Goal: Complete application form: Complete application form

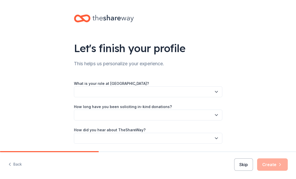
click at [248, 165] on button "Skip" at bounding box center [243, 164] width 19 height 12
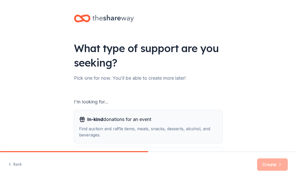
click at [170, 125] on div "Find auction and raffle items, meals, snacks, desserts, alcohol, and beverages." at bounding box center [148, 131] width 138 height 12
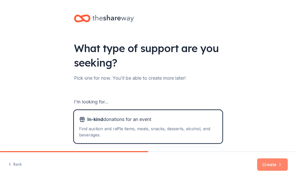
click at [263, 163] on button "Create" at bounding box center [272, 164] width 31 height 12
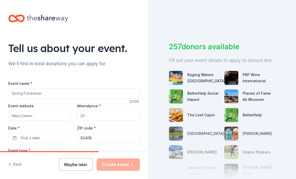
click at [79, 166] on button "Maybe later" at bounding box center [75, 164] width 33 height 12
click at [51, 19] on icon at bounding box center [47, 18] width 41 height 7
click at [84, 161] on button "Maybe later" at bounding box center [75, 164] width 33 height 12
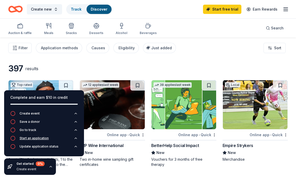
click at [15, 138] on icon "button" at bounding box center [12, 137] width 5 height 5
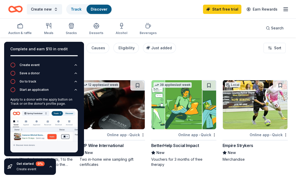
click at [104, 67] on div "397 results" at bounding box center [76, 68] width 137 height 10
click at [50, 168] on icon "button" at bounding box center [51, 166] width 4 height 4
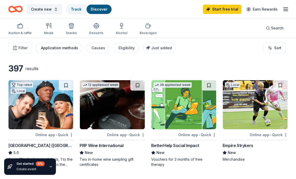
click at [70, 49] on div "Application methods" at bounding box center [59, 48] width 37 height 6
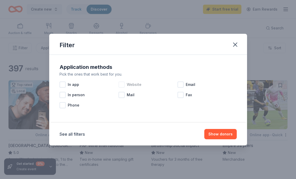
click at [124, 85] on div at bounding box center [121, 84] width 6 height 6
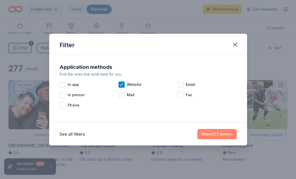
click at [214, 132] on button "Show 277 donors" at bounding box center [216, 134] width 39 height 10
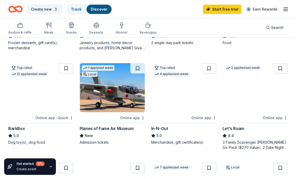
scroll to position [216, 0]
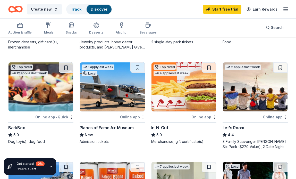
click at [186, 86] on img at bounding box center [183, 86] width 65 height 49
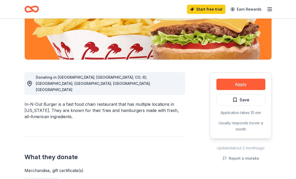
scroll to position [99, 0]
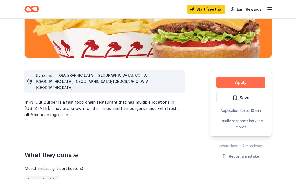
click at [229, 84] on button "Apply" at bounding box center [240, 81] width 49 height 11
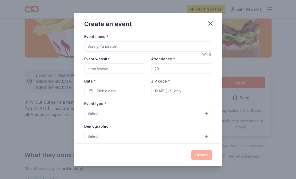
click at [123, 48] on input "Event name *" at bounding box center [148, 46] width 128 height 10
type input "4th grade fundraiser"
click at [113, 71] on input "Event website" at bounding box center [114, 68] width 61 height 10
drag, startPoint x: 128, startPoint y: 69, endPoint x: 150, endPoint y: 72, distance: 22.5
click at [150, 72] on div "Event website www.soarcharteracade\\\\\\\\\ Attendance * Date * Pick a date ZIP…" at bounding box center [148, 76] width 128 height 40
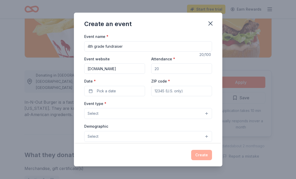
type input "[DOMAIN_NAME]"
click at [182, 73] on input "Attendance *" at bounding box center [181, 68] width 61 height 10
type input "42"
click at [134, 84] on div "Date * Pick a date" at bounding box center [114, 87] width 61 height 18
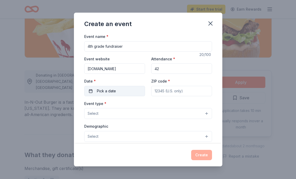
click at [130, 91] on button "Pick a date" at bounding box center [114, 91] width 61 height 10
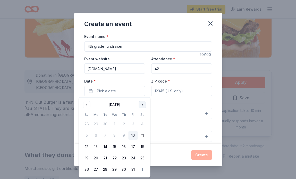
click at [143, 104] on button "Go to next month" at bounding box center [142, 104] width 7 height 7
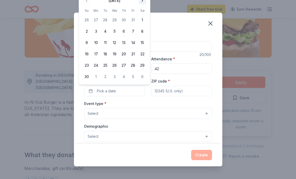
click at [143, 104] on div "Event type * Select" at bounding box center [148, 109] width 128 height 19
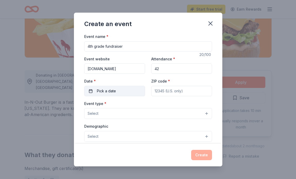
click at [139, 91] on button "Pick a date" at bounding box center [114, 91] width 61 height 10
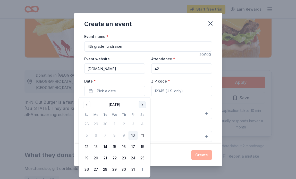
click at [142, 102] on button "Go to next month" at bounding box center [142, 104] width 7 height 7
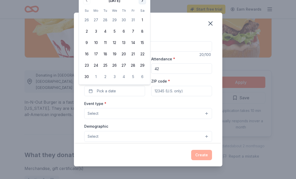
click at [141, 2] on button "Go to next month" at bounding box center [142, 0] width 7 height 7
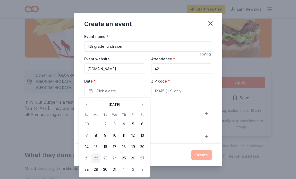
click at [97, 158] on button "22" at bounding box center [95, 157] width 9 height 9
click at [177, 91] on input "ZIP code *" at bounding box center [181, 91] width 61 height 10
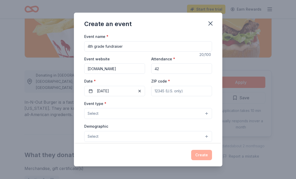
type input "[STREET_ADDRESS]"
click at [143, 111] on button "Select" at bounding box center [148, 113] width 128 height 11
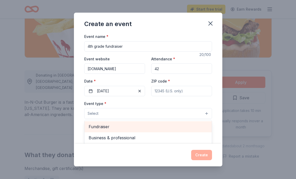
click at [133, 126] on span "Fundraiser" at bounding box center [148, 126] width 119 height 7
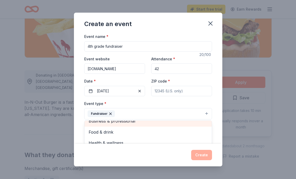
scroll to position [0, 0]
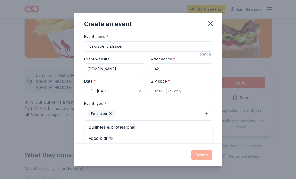
click at [143, 101] on div "Event type * Fundraiser Business & professional Food & drink Health & wellness …" at bounding box center [148, 109] width 128 height 19
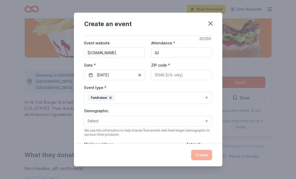
scroll to position [28, 0]
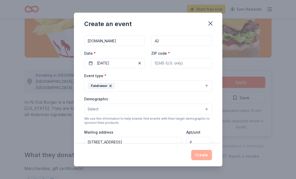
click at [137, 113] on button "Select" at bounding box center [148, 108] width 128 height 11
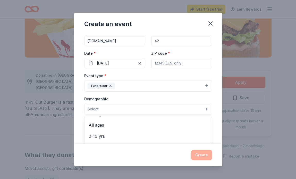
scroll to position [30, 0]
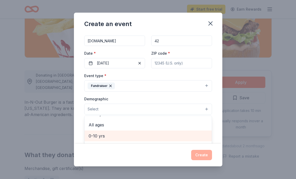
click at [128, 133] on span "0-10 yrs" at bounding box center [148, 135] width 119 height 7
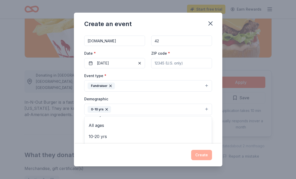
click at [125, 94] on div "Event type * Fundraiser Demographic 0-10 yrs All genders Mostly men Mostly wome…" at bounding box center [148, 126] width 128 height 109
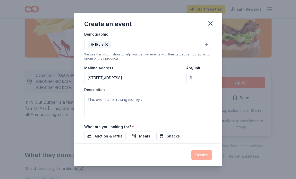
scroll to position [93, 0]
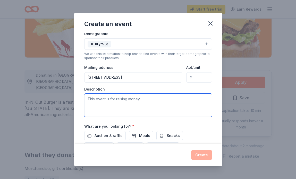
click at [124, 100] on textarea at bounding box center [148, 104] width 128 height 23
click at [118, 103] on textarea at bounding box center [148, 104] width 128 height 23
paste textarea "We’re organizing a fundraiser to give underprivileged families in our community…"
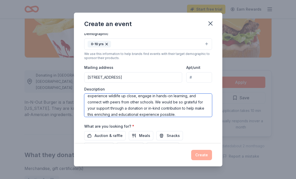
scroll to position [0, 0]
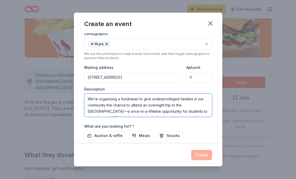
click at [107, 106] on textarea "We’re organizing a fundraiser to give underprivileged families in our community…" at bounding box center [148, 104] width 128 height 23
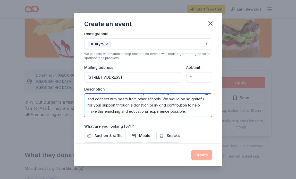
scroll to position [31, 0]
click at [165, 112] on textarea "We’re organizing a fundraiser to give underprivileged families in our community…" at bounding box center [148, 104] width 128 height 23
type textarea "We’re organizing a fundraiser to give underprivileged families in our community…"
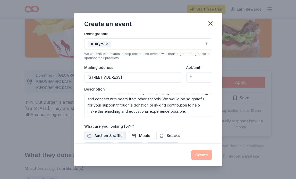
click at [118, 136] on span "Auction & raffle" at bounding box center [108, 135] width 28 height 6
click at [136, 138] on button "Meals" at bounding box center [141, 135] width 24 height 9
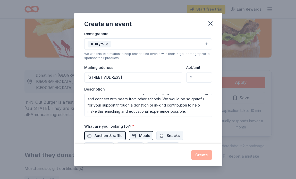
click at [168, 138] on span "Snacks" at bounding box center [173, 135] width 13 height 6
click at [114, 142] on button "Desserts" at bounding box center [98, 146] width 29 height 9
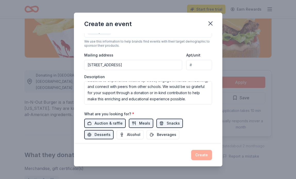
scroll to position [137, 0]
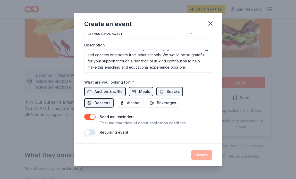
click at [198, 155] on div "Create" at bounding box center [148, 155] width 128 height 10
click at [91, 133] on button "button" at bounding box center [89, 132] width 11 height 6
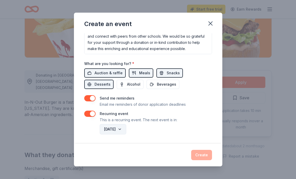
click at [126, 128] on button "[DATE]" at bounding box center [113, 129] width 27 height 10
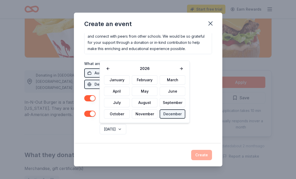
click at [155, 130] on div "[DATE]" at bounding box center [155, 129] width 113 height 12
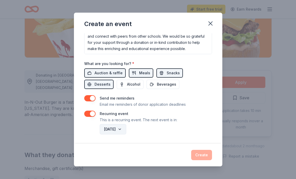
click at [126, 128] on button "[DATE]" at bounding box center [113, 129] width 27 height 10
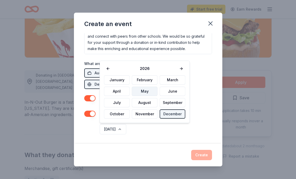
click at [149, 94] on button "May" at bounding box center [145, 90] width 26 height 9
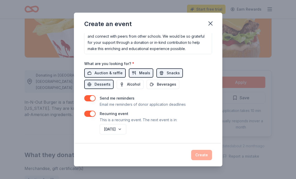
click at [145, 129] on div "[DATE]" at bounding box center [155, 129] width 113 height 12
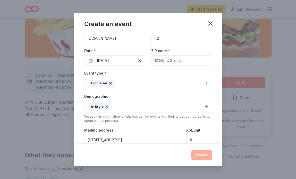
scroll to position [0, 0]
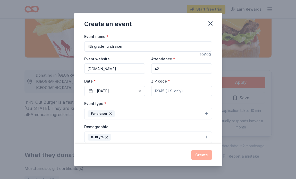
click at [175, 89] on input "ZIP code *" at bounding box center [181, 91] width 61 height 10
click at [184, 95] on input "ZIP code *" at bounding box center [181, 91] width 61 height 10
type input "92408"
click at [189, 79] on div "ZIP code * 92408" at bounding box center [181, 87] width 61 height 18
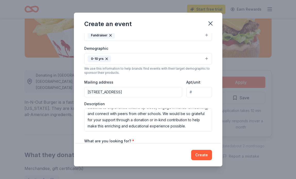
scroll to position [91, 0]
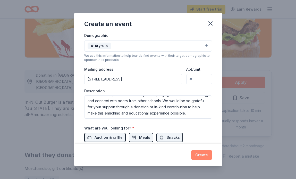
click at [201, 155] on button "Create" at bounding box center [201, 155] width 21 height 10
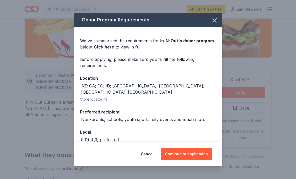
click at [180, 162] on div "Cancel Continue to application" at bounding box center [148, 153] width 148 height 25
click at [180, 156] on button "Continue to application" at bounding box center [186, 153] width 51 height 12
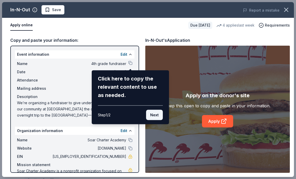
click at [153, 118] on button "Next" at bounding box center [154, 115] width 17 height 10
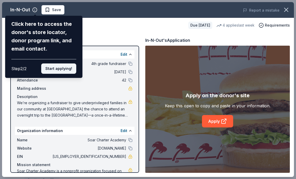
click at [64, 71] on button "Start applying!" at bounding box center [58, 68] width 35 height 10
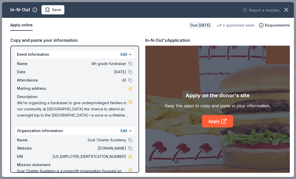
click at [88, 89] on div "Mailing address" at bounding box center [74, 88] width 115 height 6
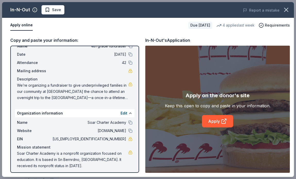
scroll to position [20, 0]
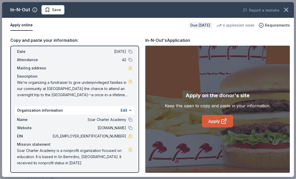
click at [230, 119] on link "Apply" at bounding box center [217, 121] width 31 height 12
click at [214, 121] on link "Apply" at bounding box center [217, 121] width 31 height 12
click at [286, 11] on icon "button" at bounding box center [285, 9] width 7 height 7
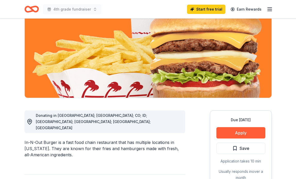
scroll to position [30, 0]
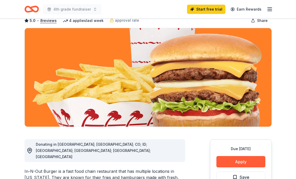
click at [34, 8] on icon "Home" at bounding box center [31, 9] width 14 height 12
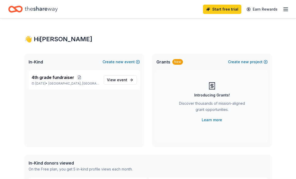
click at [44, 3] on div "Home" at bounding box center [32, 9] width 49 height 12
click at [122, 63] on span "new" at bounding box center [120, 62] width 8 height 6
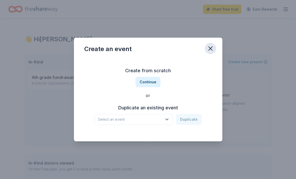
click at [211, 51] on icon "button" at bounding box center [210, 48] width 7 height 7
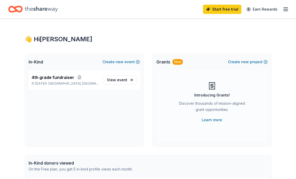
click at [19, 10] on icon "Home" at bounding box center [15, 9] width 14 height 12
click at [290, 9] on div "Start free trial Earn Rewards" at bounding box center [148, 9] width 296 height 18
click at [283, 9] on line "button" at bounding box center [285, 9] width 4 height 0
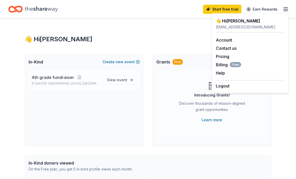
click at [50, 81] on p "[DATE] • [GEOGRAPHIC_DATA], [GEOGRAPHIC_DATA]" at bounding box center [66, 83] width 68 height 4
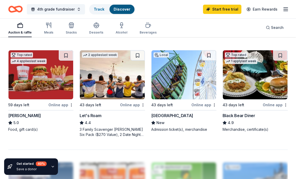
scroll to position [432, 0]
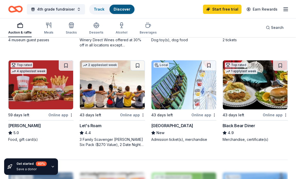
click at [244, 92] on img at bounding box center [255, 84] width 65 height 49
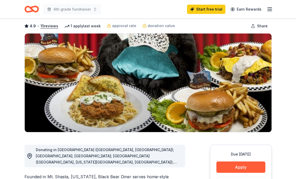
scroll to position [45, 0]
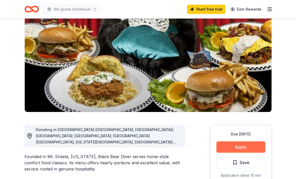
click at [225, 146] on button "Apply" at bounding box center [240, 146] width 49 height 11
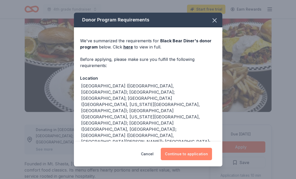
click at [188, 152] on button "Continue to application" at bounding box center [186, 153] width 51 height 12
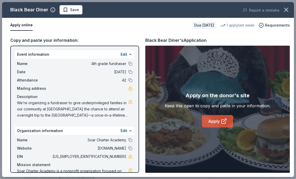
click at [214, 120] on link "Apply" at bounding box center [217, 121] width 31 height 12
